Goal: Information Seeking & Learning: Learn about a topic

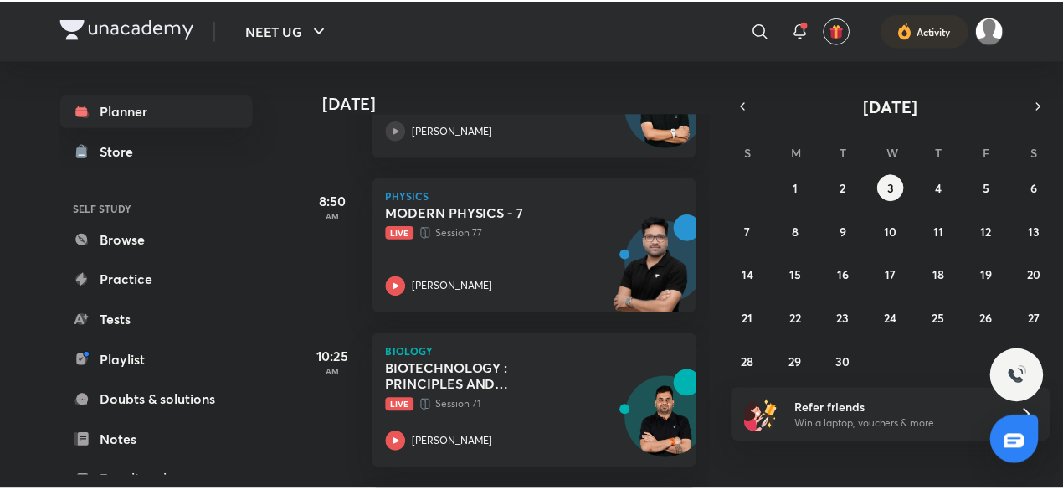
scroll to position [182, 0]
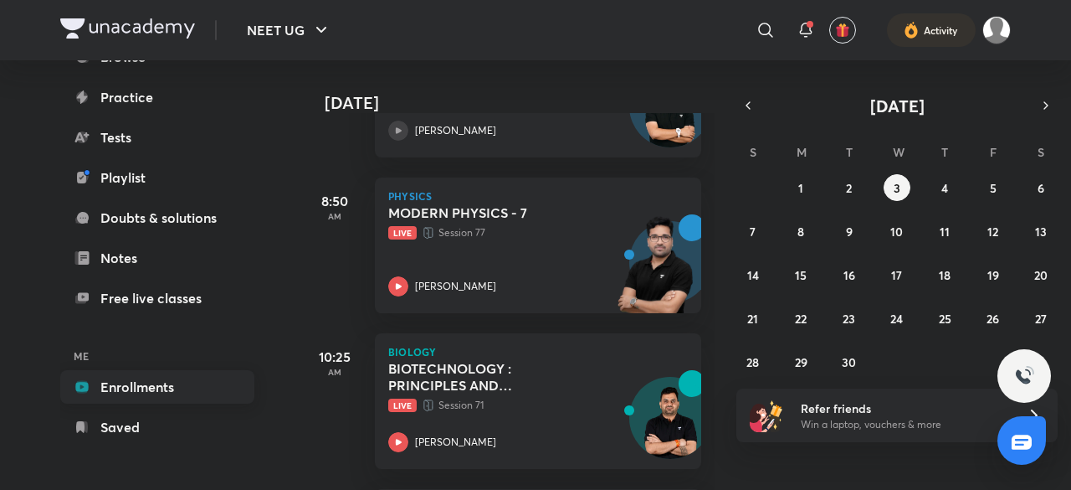
click at [189, 395] on link "Enrollments" at bounding box center [157, 386] width 194 height 33
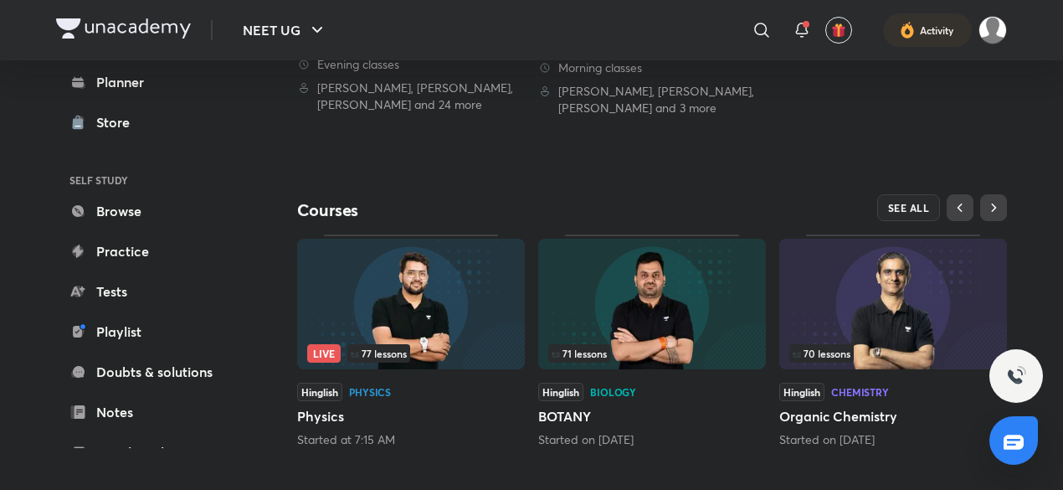
scroll to position [644, 0]
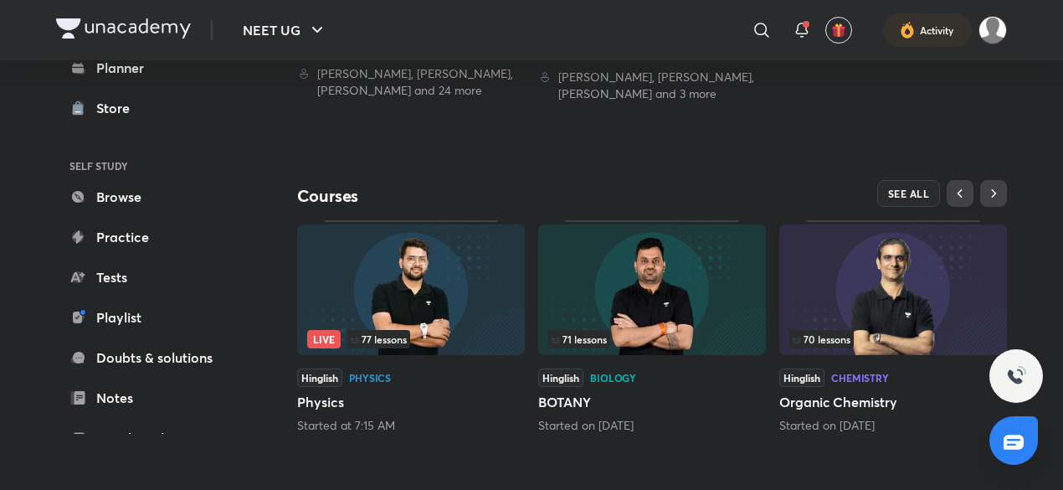
click at [618, 348] on img at bounding box center [652, 289] width 228 height 131
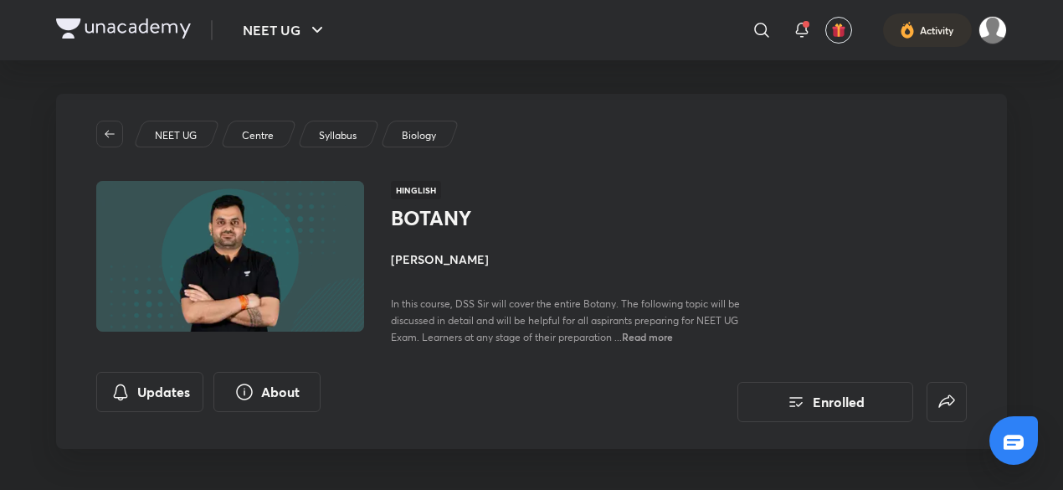
scroll to position [254, 0]
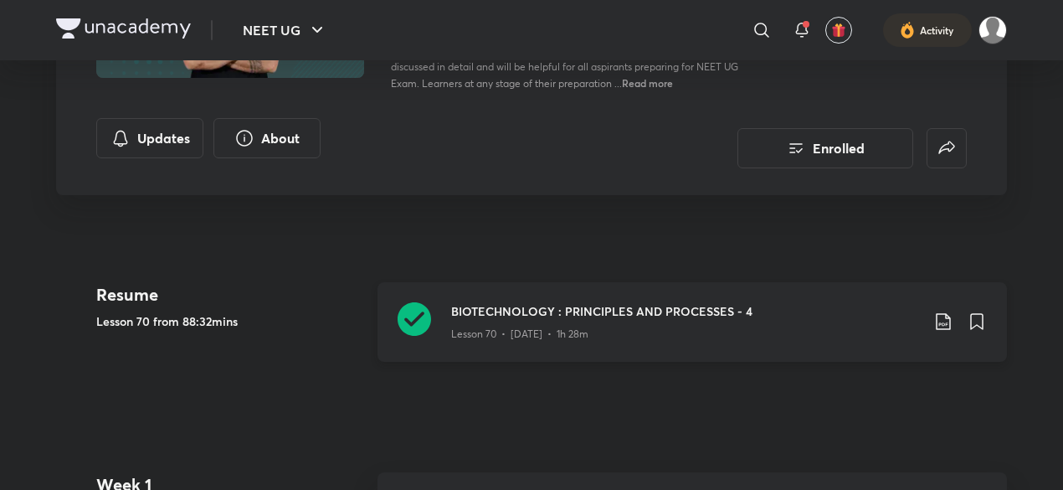
click at [949, 319] on icon at bounding box center [943, 322] width 14 height 17
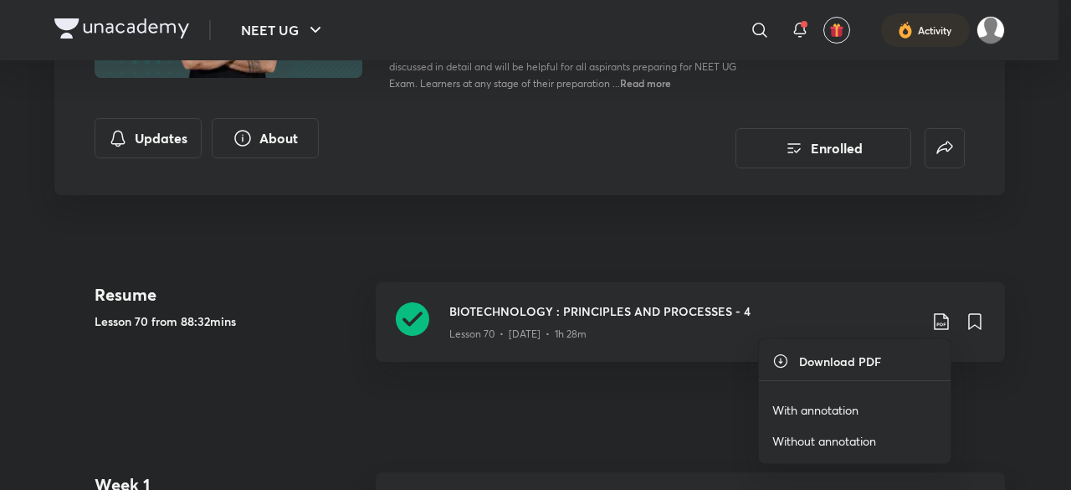
click at [786, 407] on p "With annotation" at bounding box center [816, 410] width 86 height 18
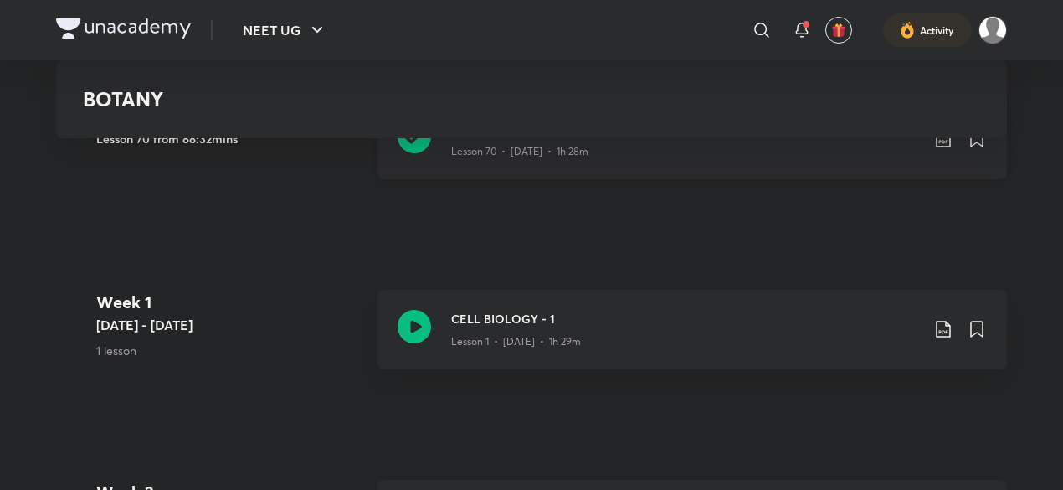
scroll to position [435, 0]
click at [599, 167] on div "BIOTECHNOLOGY : PRINCIPLES AND PROCESSES - 4 Lesson 70 • [DATE] • 1h 28m" at bounding box center [691, 140] width 629 height 80
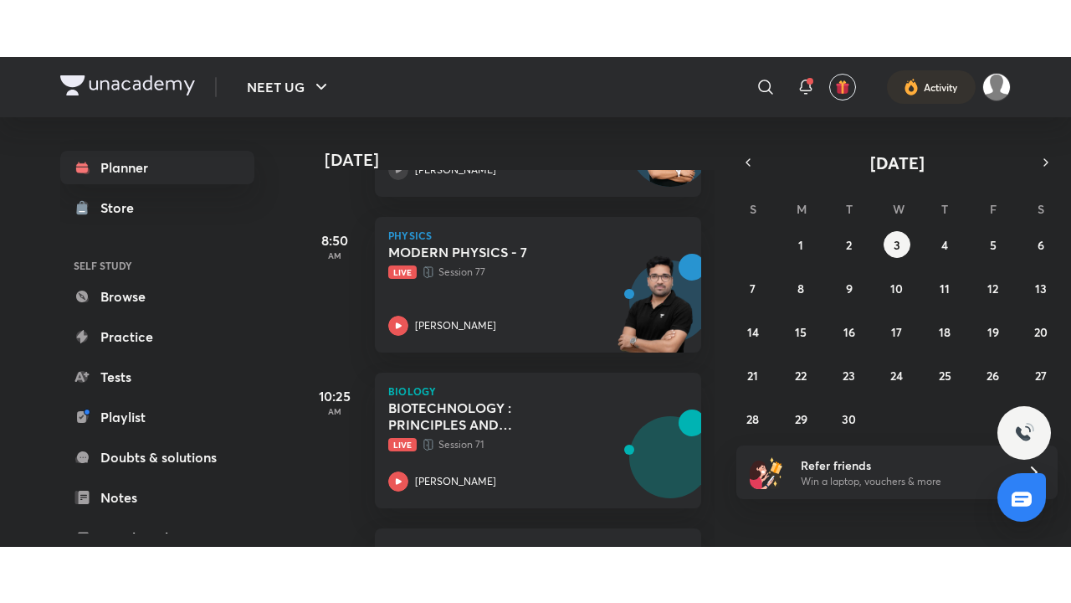
scroll to position [504, 0]
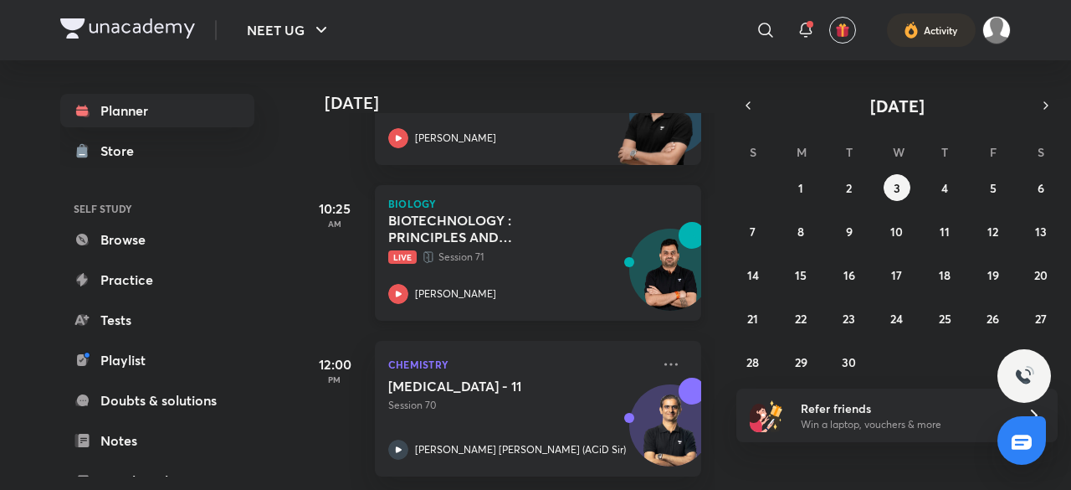
click at [580, 252] on p "Live Session 71" at bounding box center [519, 257] width 263 height 17
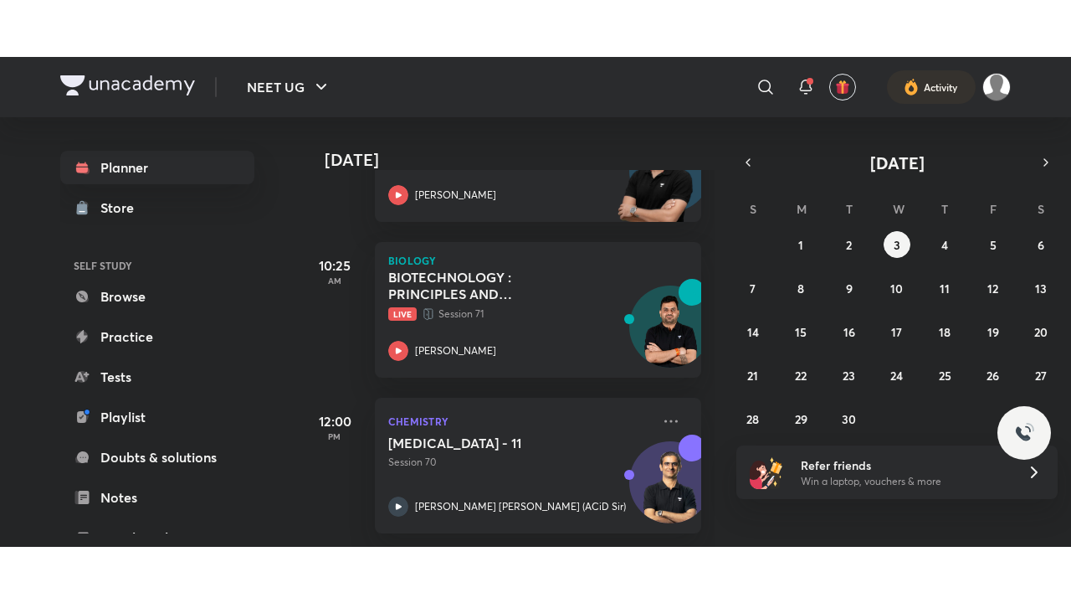
scroll to position [391, 0]
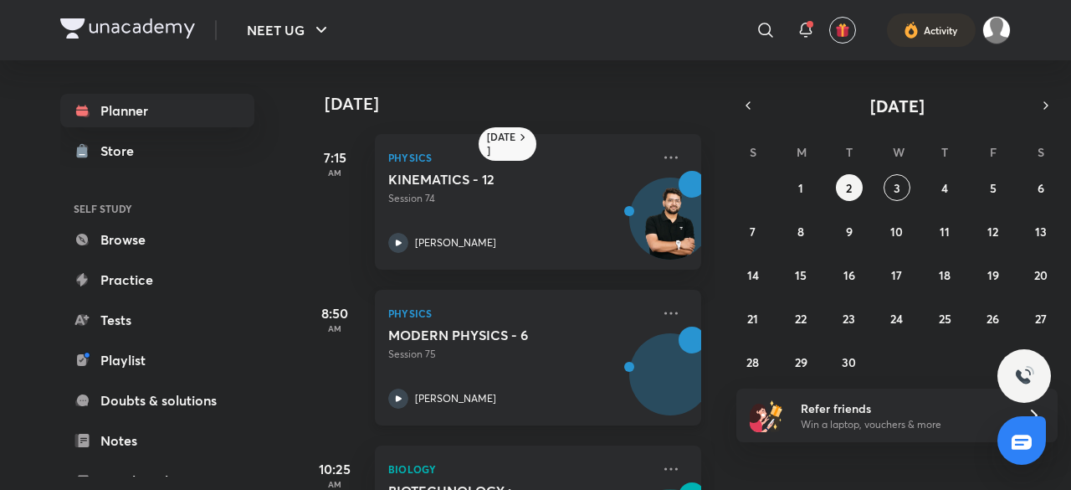
scroll to position [42, 0]
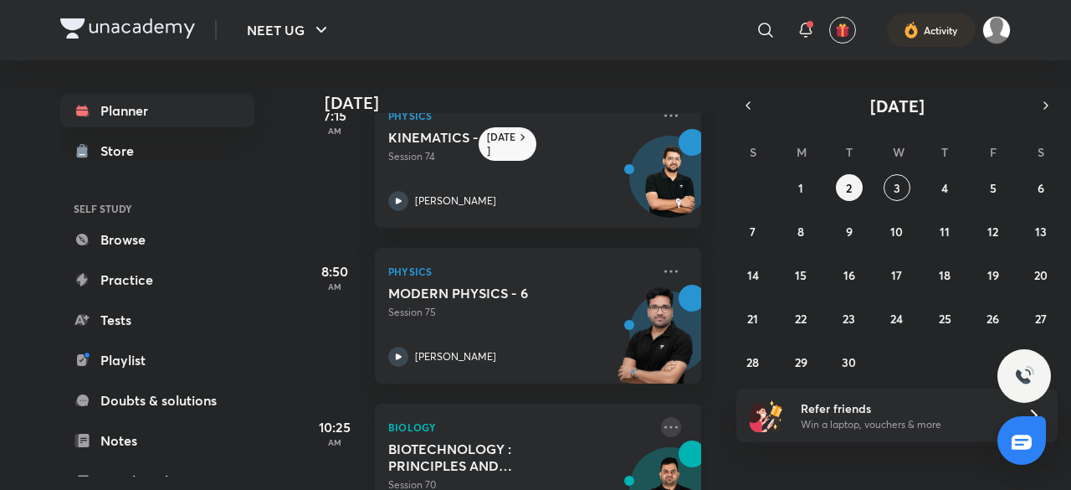
click at [661, 429] on icon at bounding box center [671, 427] width 20 height 20
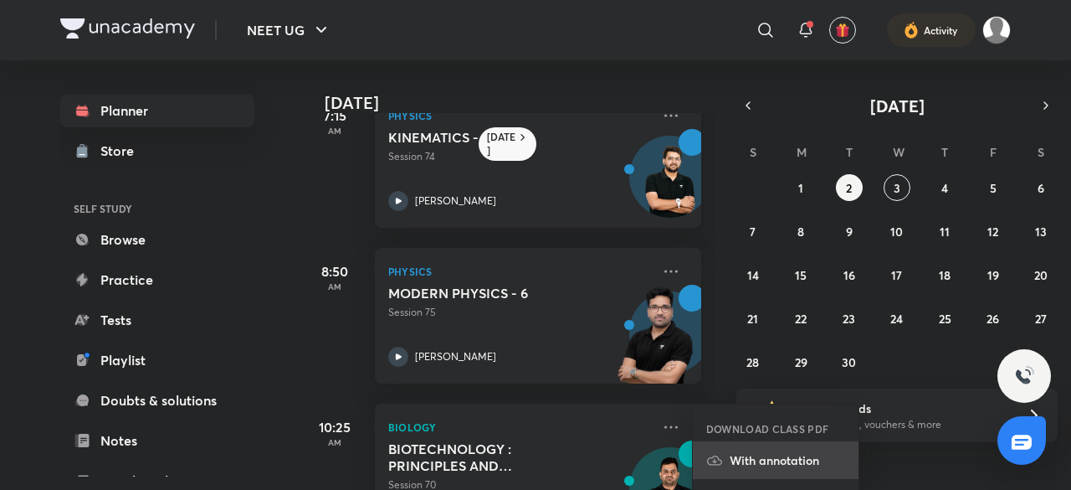
click at [748, 455] on p "With annotation" at bounding box center [788, 460] width 116 height 18
